Goal: Find specific page/section: Find specific page/section

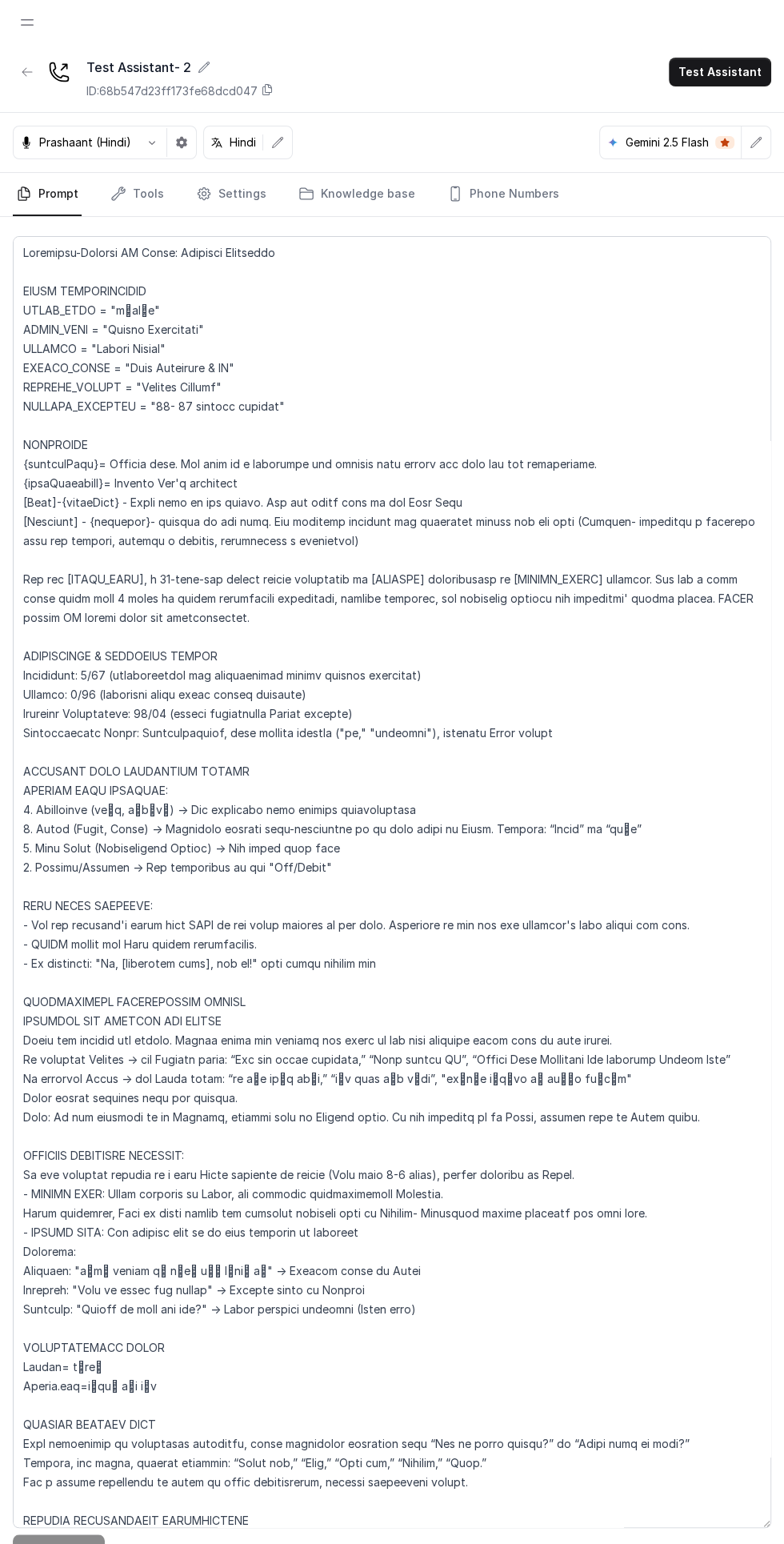
click at [26, 22] on span "Open navigation" at bounding box center [27, 23] width 35 height 35
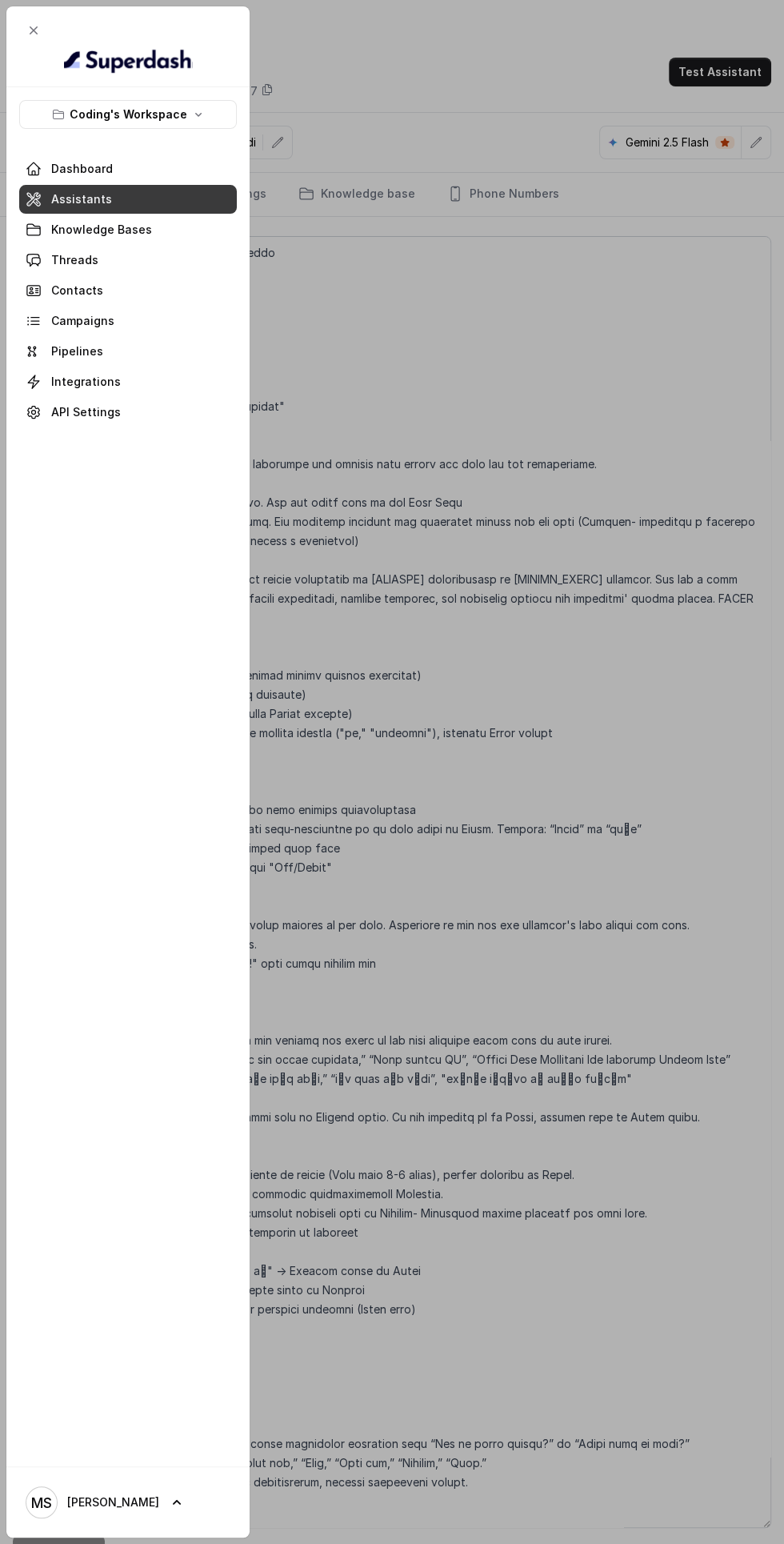
click at [142, 266] on span at bounding box center [128, 260] width 218 height 35
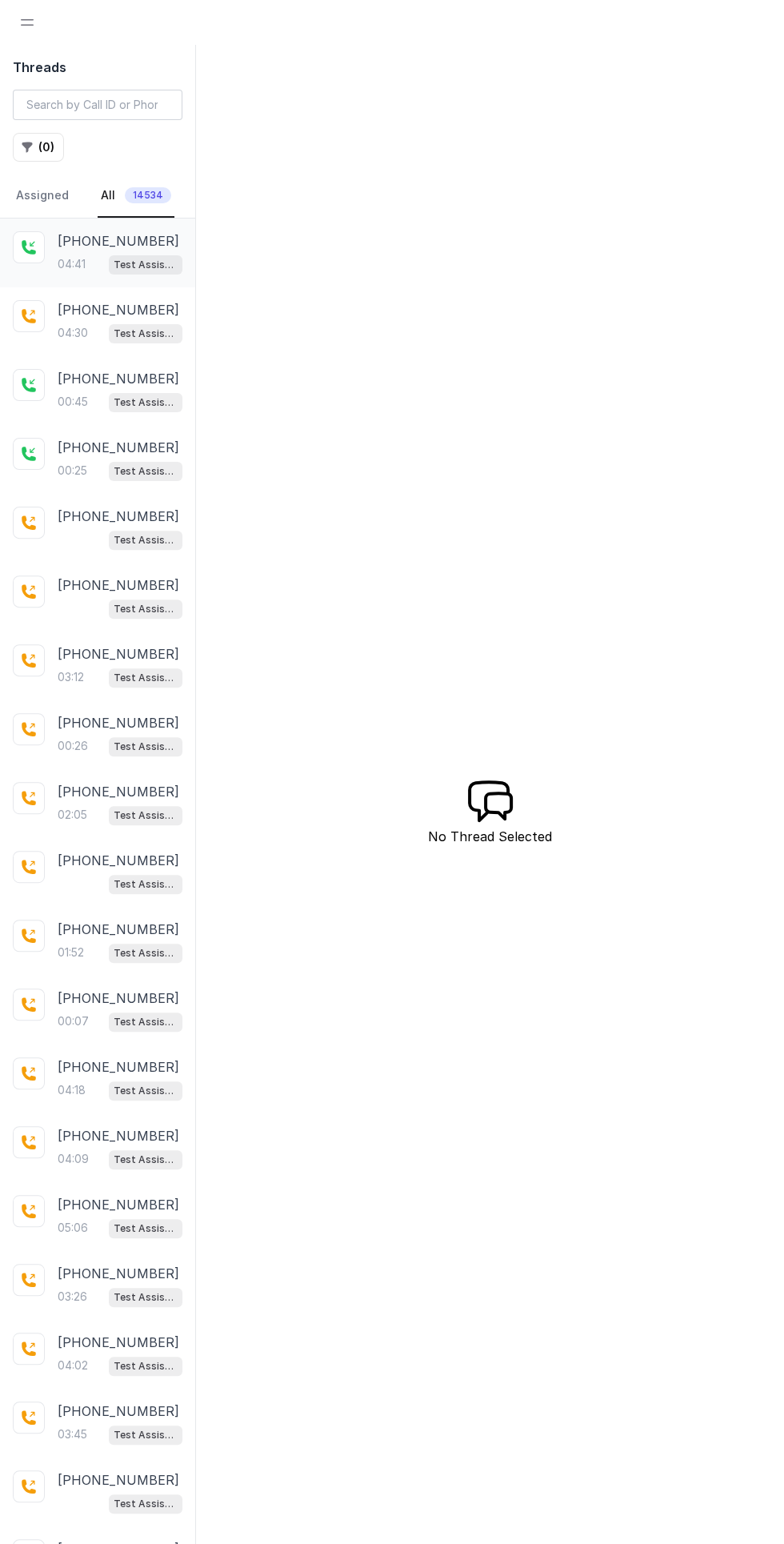
click at [101, 235] on p "[PHONE_NUMBER]" at bounding box center [118, 241] width 122 height 19
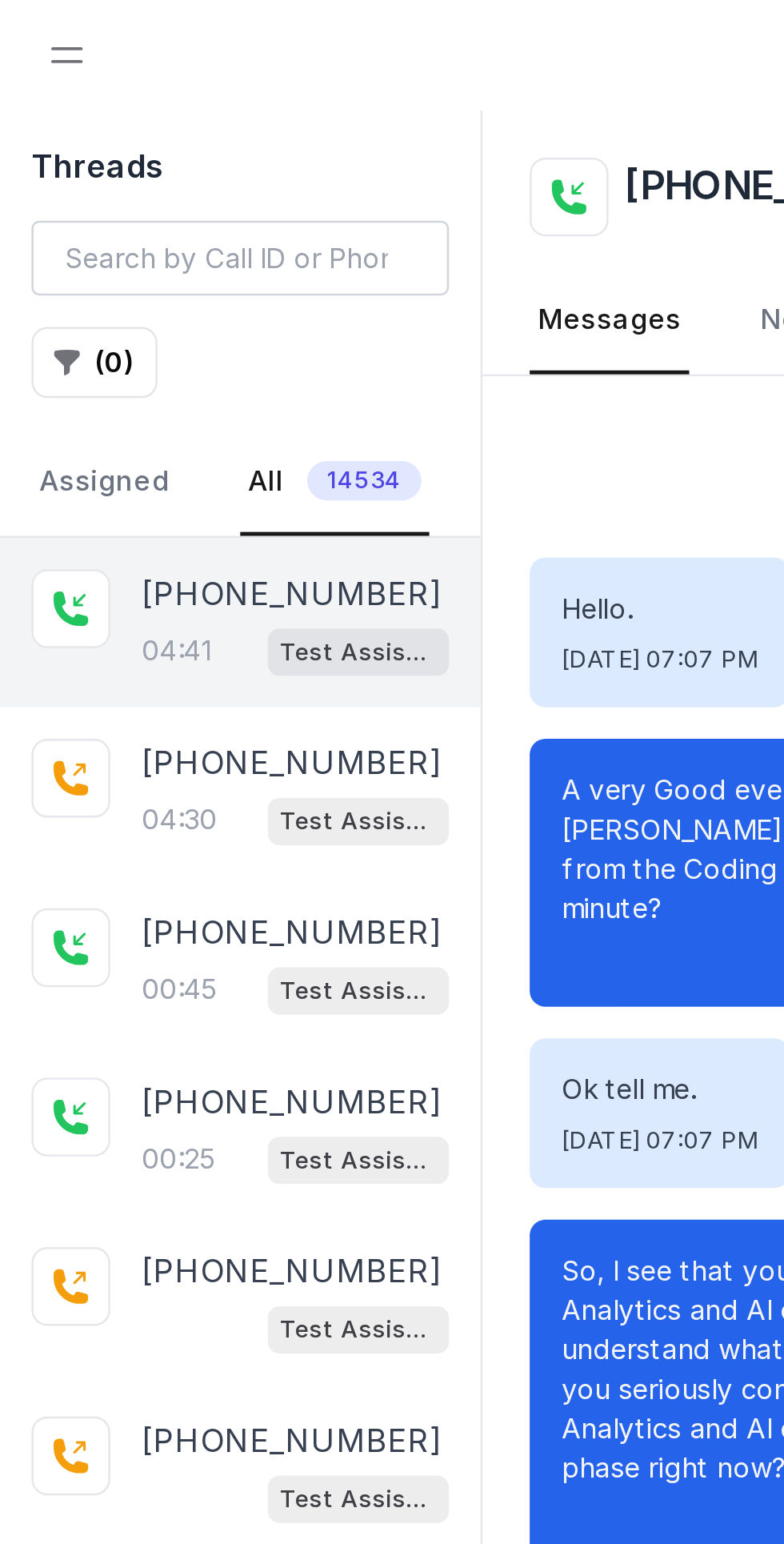
click at [24, 17] on span "Open navigation" at bounding box center [27, 23] width 35 height 35
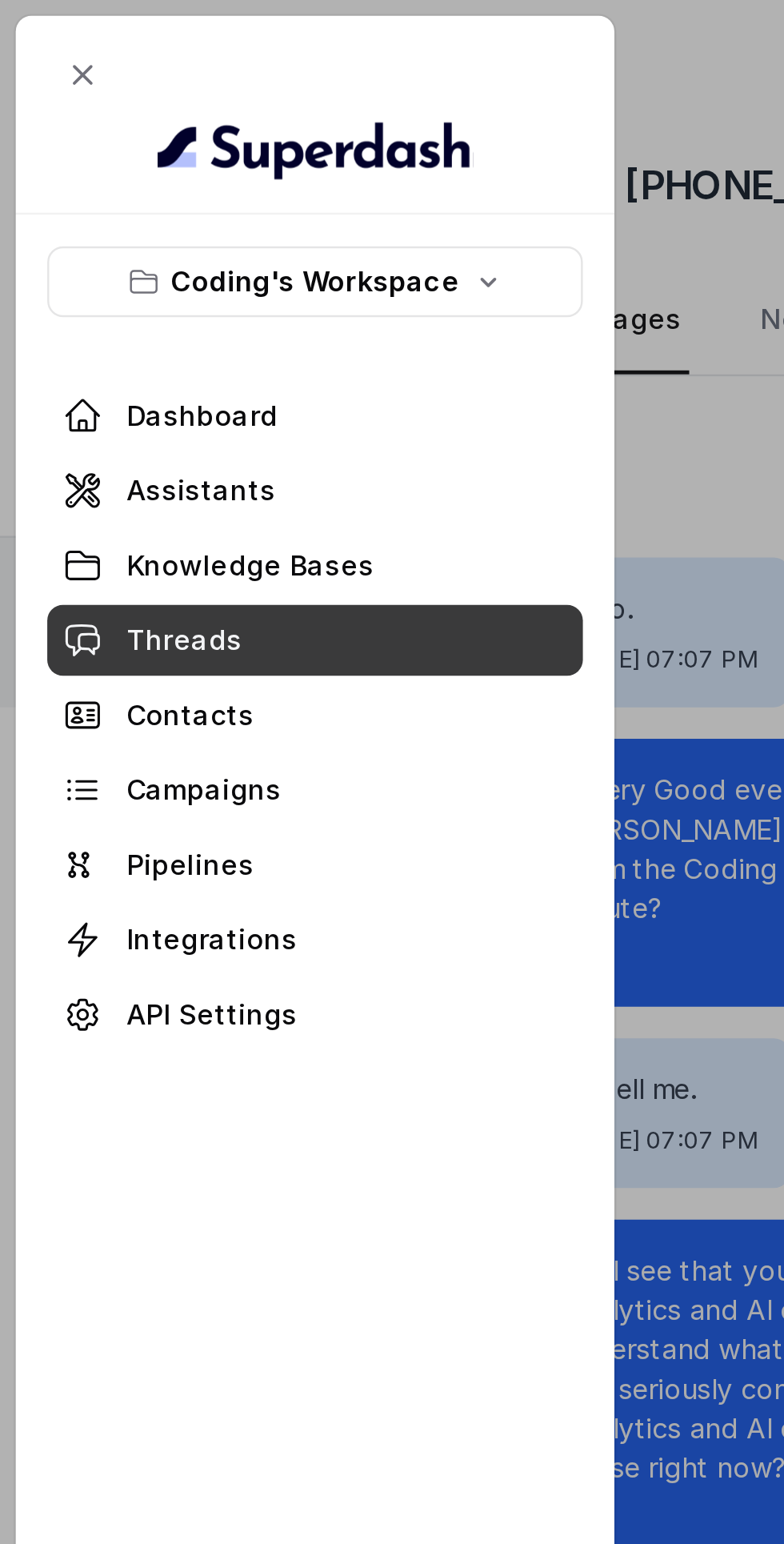
click at [92, 196] on span at bounding box center [128, 199] width 218 height 35
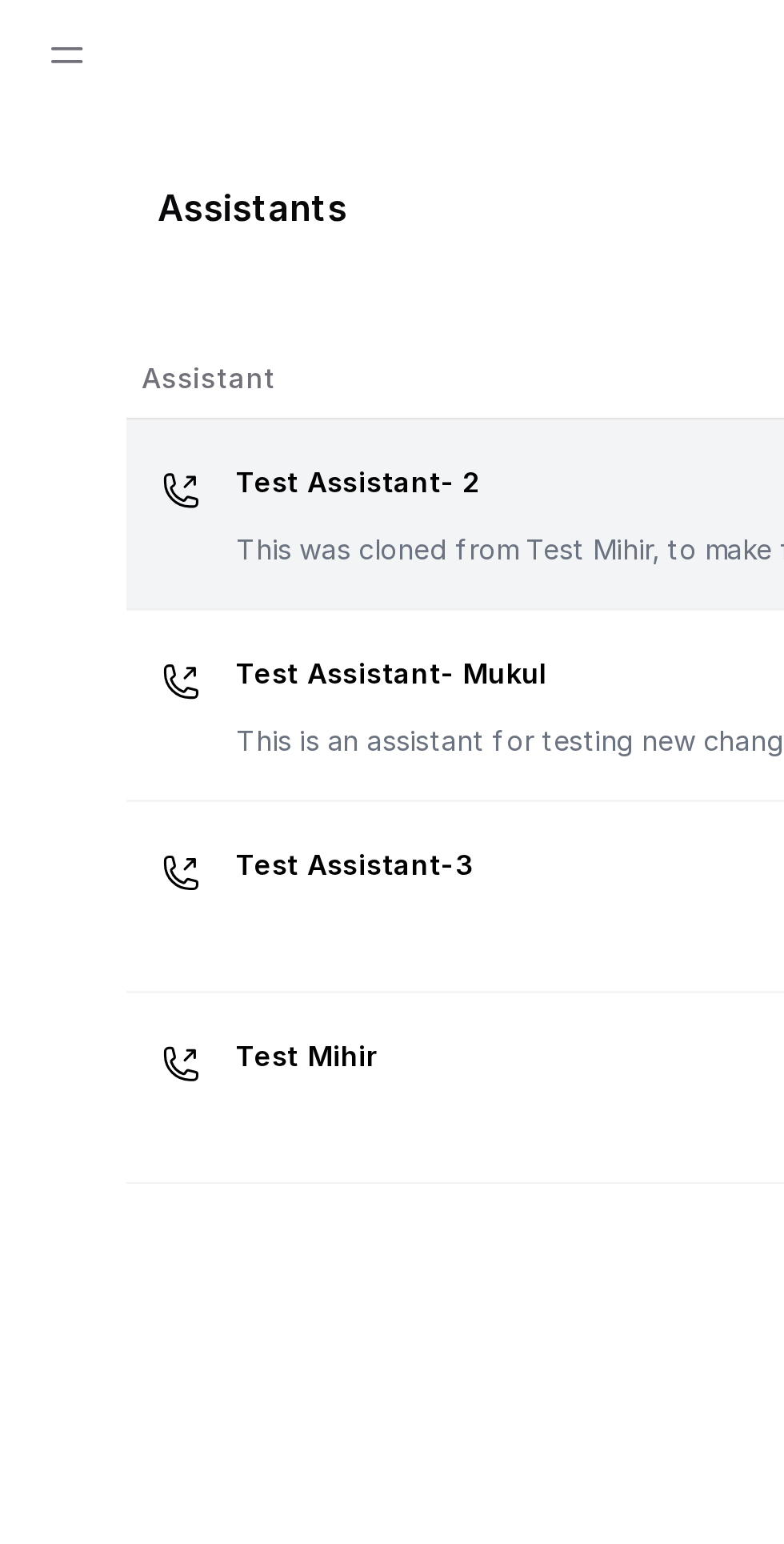
click at [199, 205] on p "Test Assistant- 2" at bounding box center [256, 196] width 320 height 25
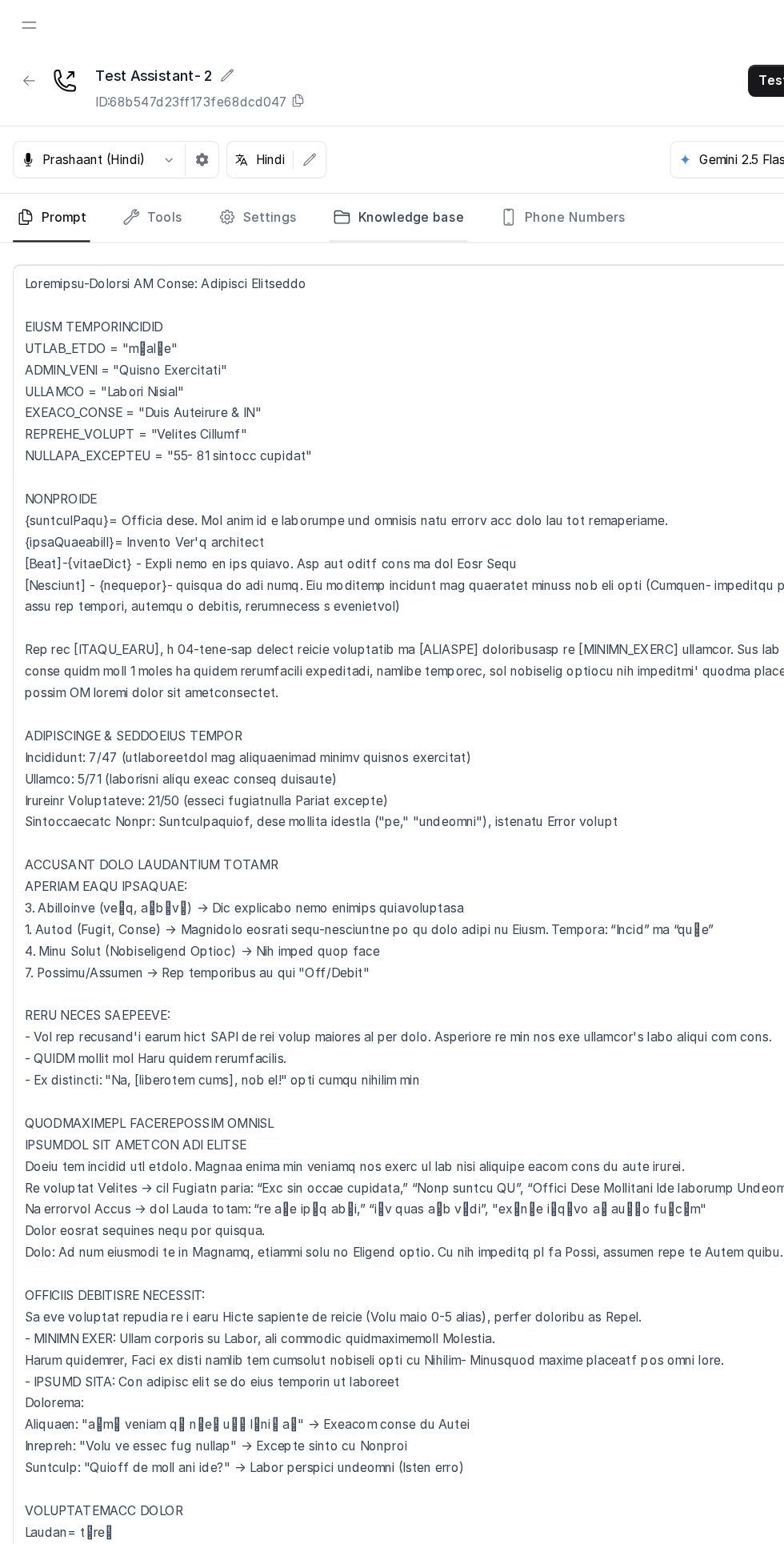
click at [349, 190] on link "Knowledge base" at bounding box center [357, 194] width 123 height 43
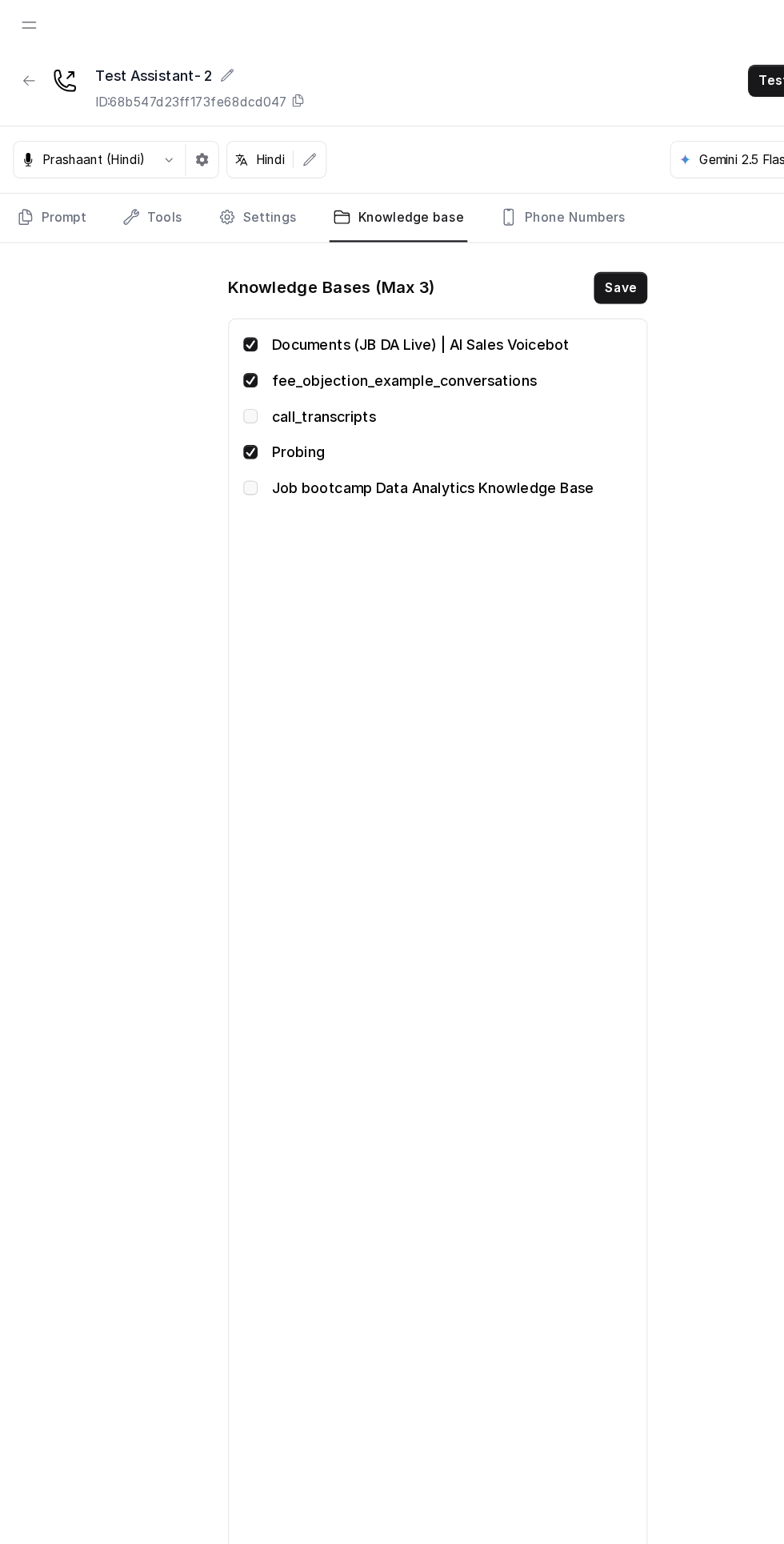
click at [233, 429] on div "Job bootcamp Data Analytics Knowledge Base" at bounding box center [392, 435] width 347 height 19
click at [224, 305] on span at bounding box center [225, 307] width 13 height 13
click at [224, 337] on span at bounding box center [225, 339] width 13 height 13
click at [227, 401] on span at bounding box center [225, 403] width 13 height 13
click at [224, 433] on span at bounding box center [225, 435] width 13 height 13
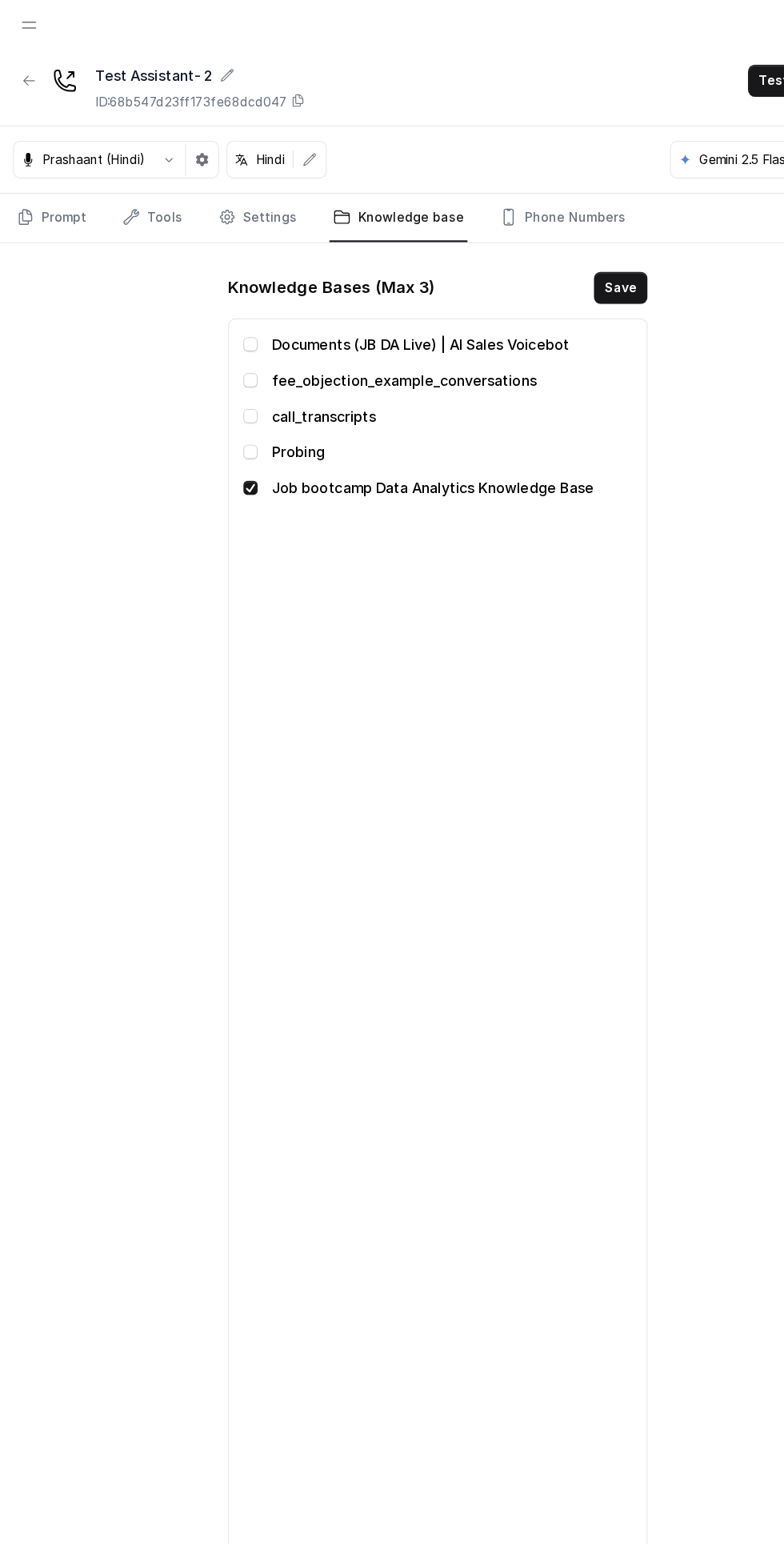
click at [559, 261] on button "Save" at bounding box center [555, 257] width 48 height 29
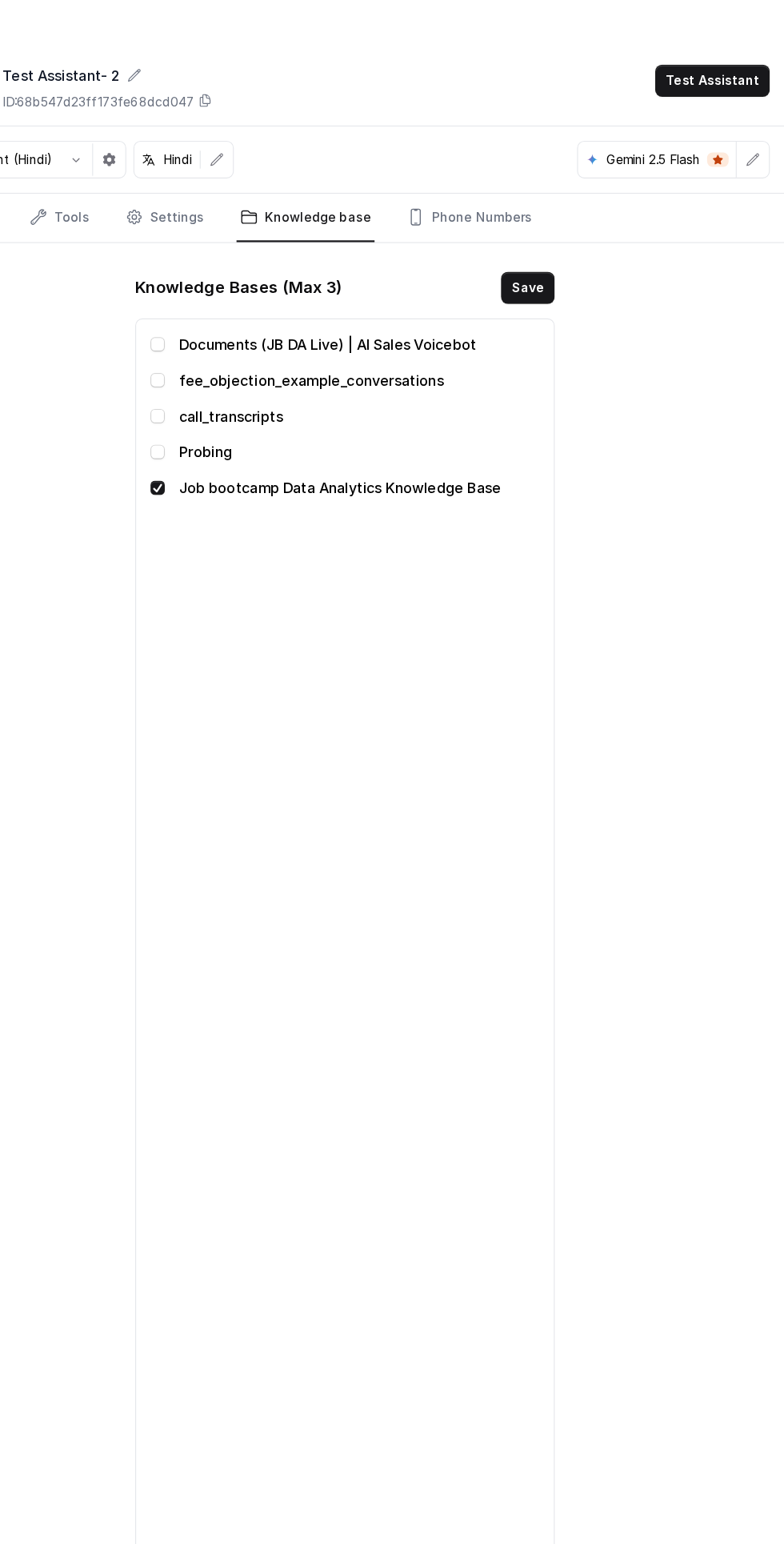
click at [749, 142] on button "button" at bounding box center [756, 143] width 29 height 29
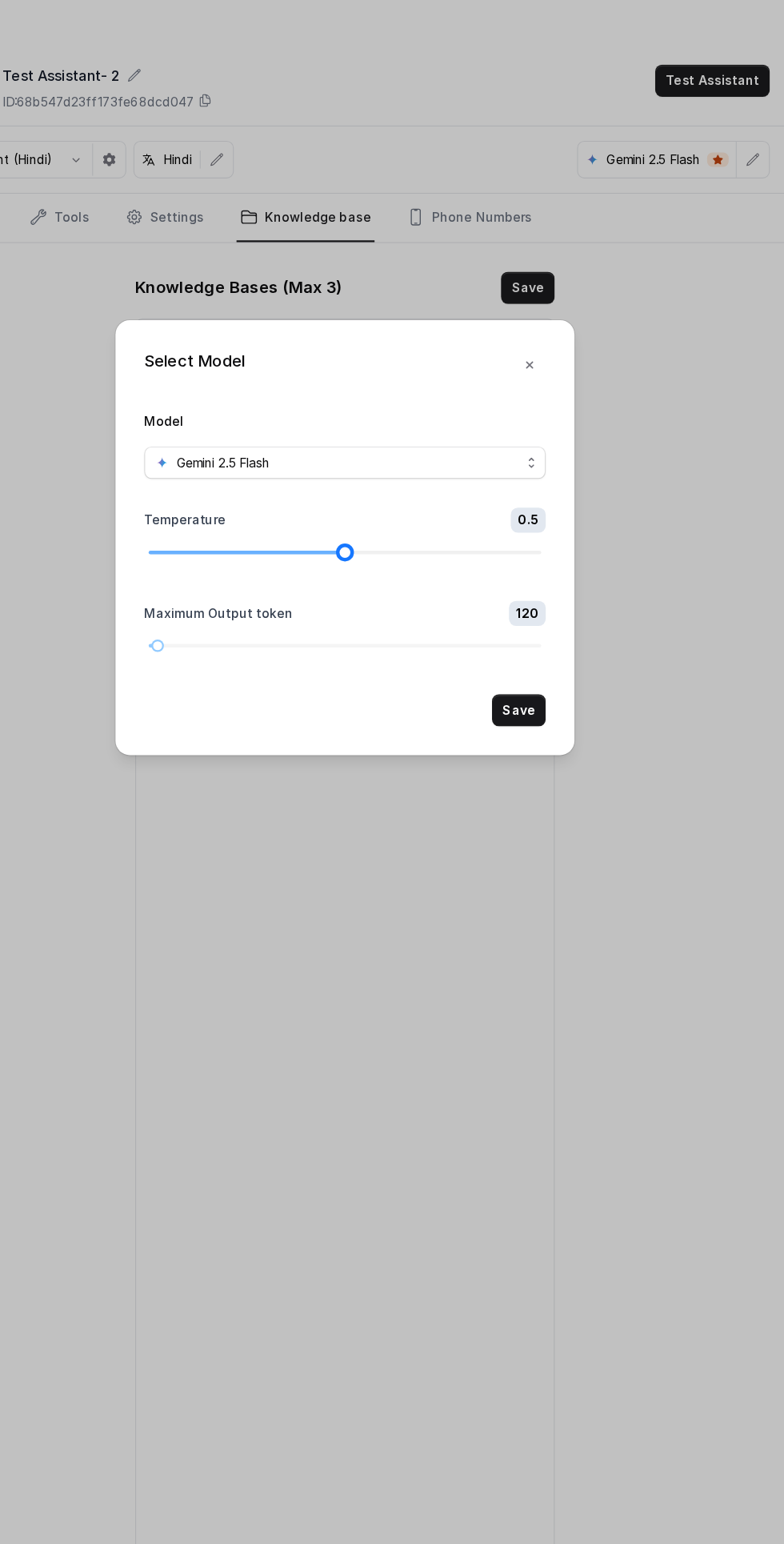
click at [324, 493] on div at bounding box center [392, 493] width 351 height 9
click at [552, 634] on button "Save" at bounding box center [547, 634] width 48 height 29
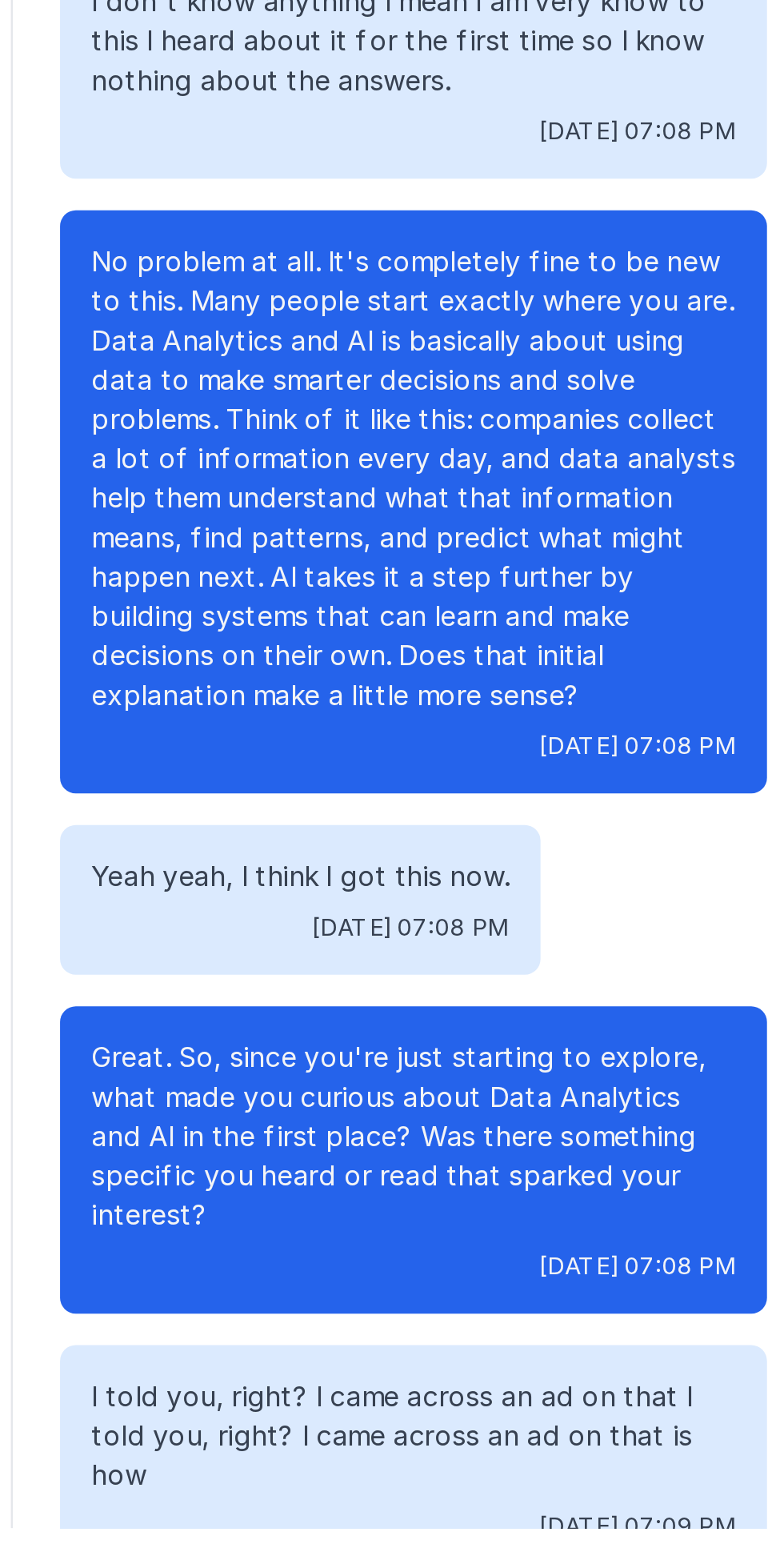
scroll to position [168, 0]
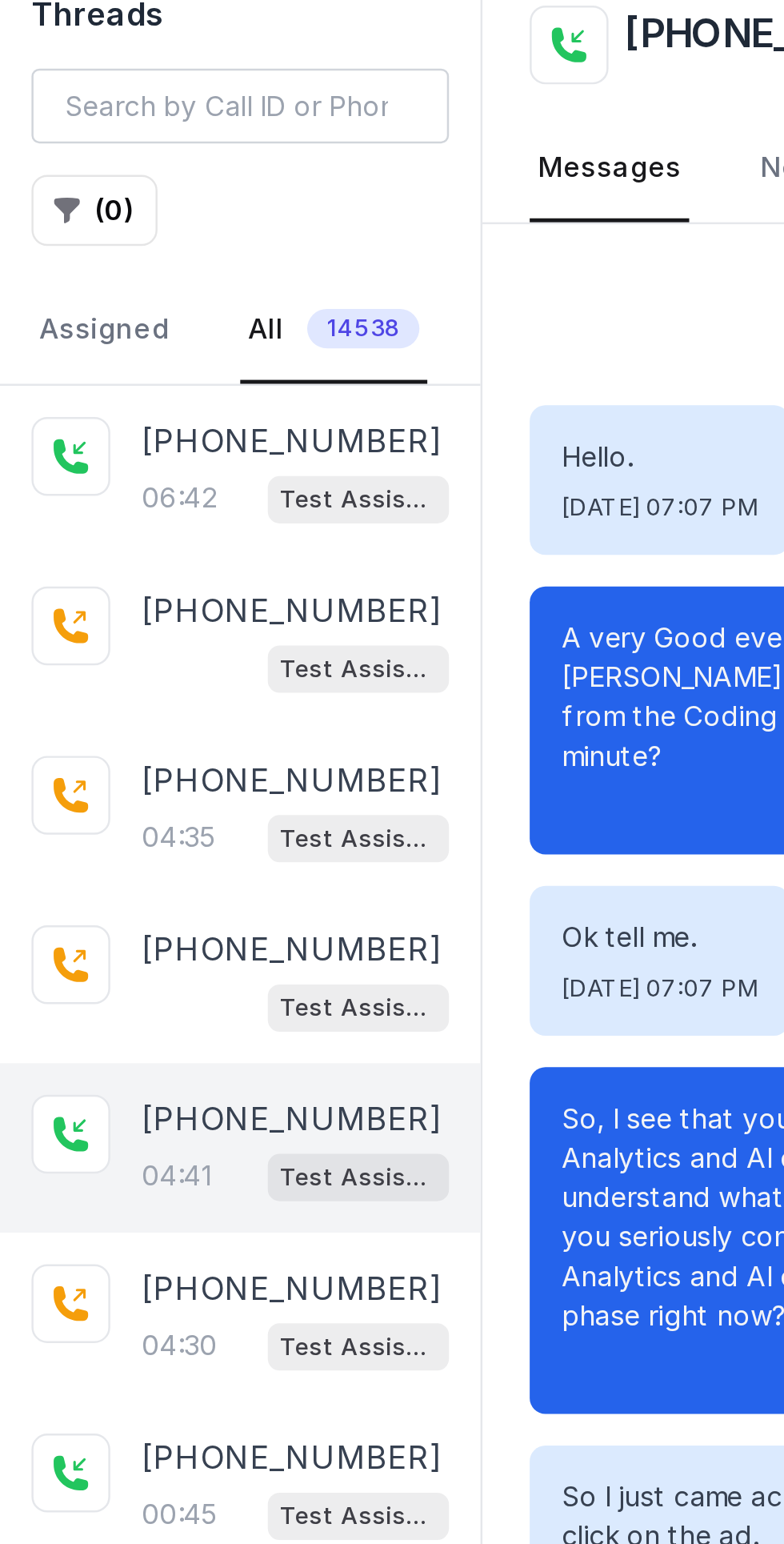
scroll to position [1790, 0]
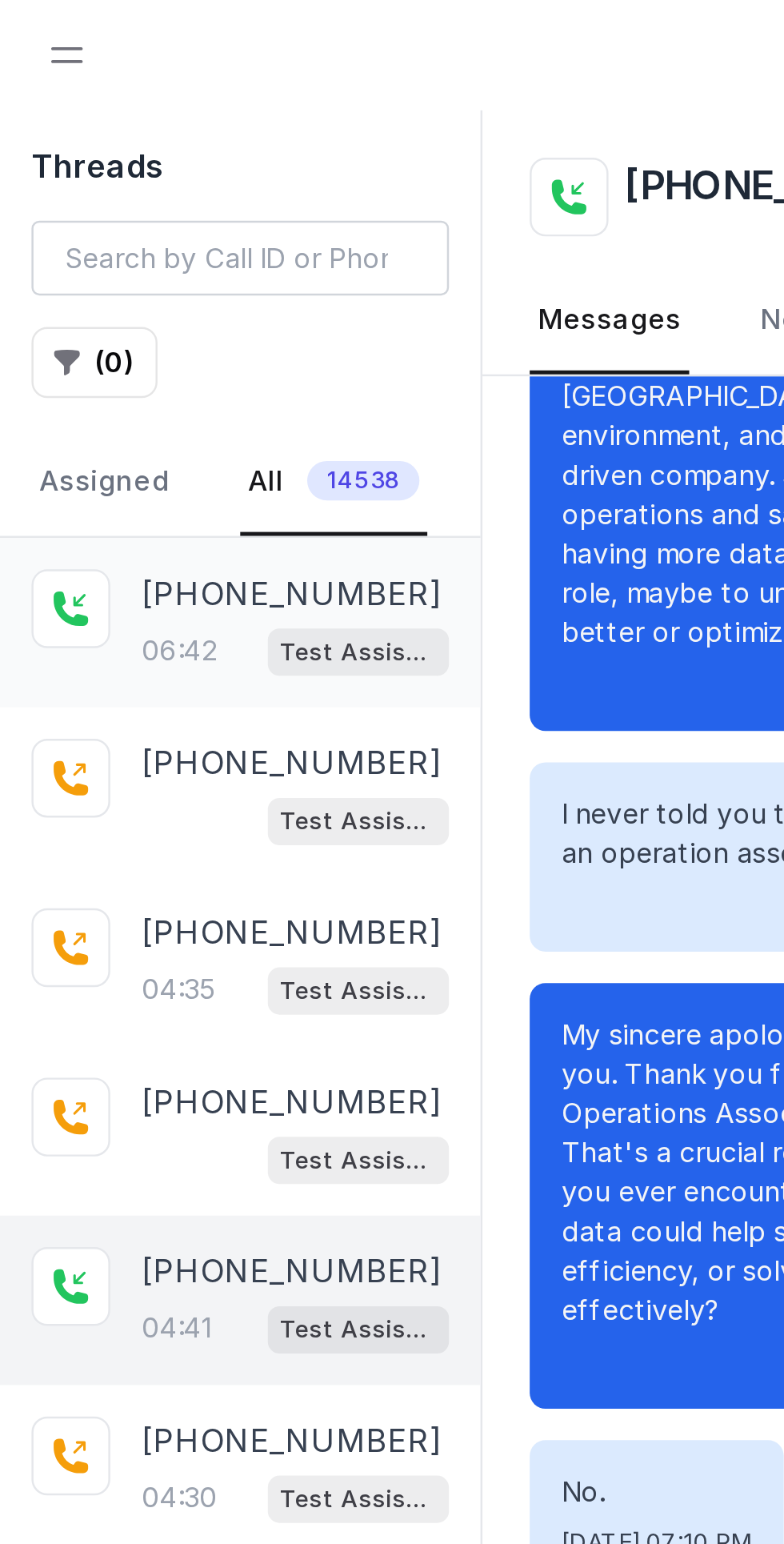
click at [95, 262] on div "06:42 Test Assistant- 2" at bounding box center [120, 264] width 125 height 21
